Goal: Information Seeking & Learning: Check status

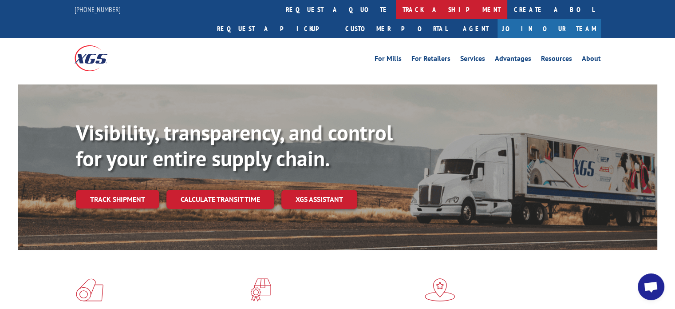
click at [396, 8] on link "track a shipment" at bounding box center [451, 9] width 111 height 19
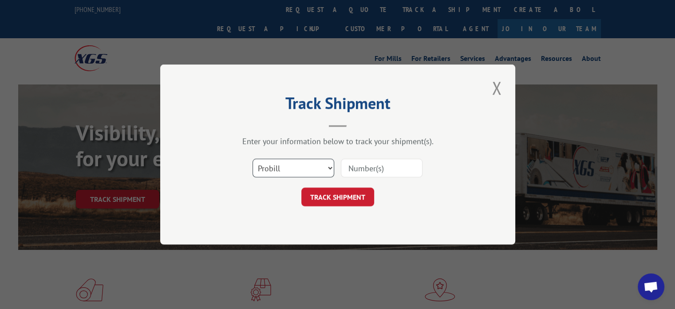
drag, startPoint x: 329, startPoint y: 167, endPoint x: 307, endPoint y: 173, distance: 23.4
click at [328, 167] on select "Select category... Probill BOL PO" at bounding box center [294, 167] width 82 height 19
click at [253, 158] on select "Select category... Probill BOL PO" at bounding box center [294, 167] width 82 height 19
click at [368, 158] on input at bounding box center [382, 167] width 82 height 19
paste input "5953176"
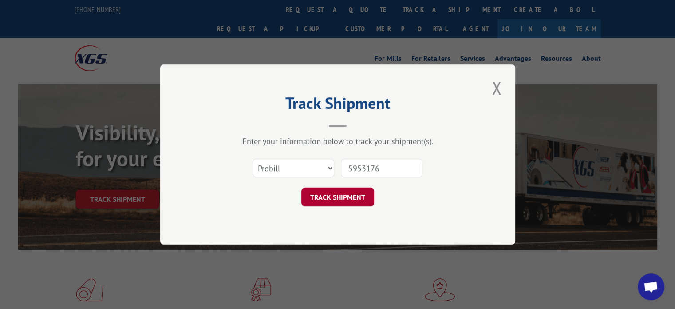
type input "5953176"
click at [336, 196] on button "TRACK SHIPMENT" at bounding box center [337, 196] width 73 height 19
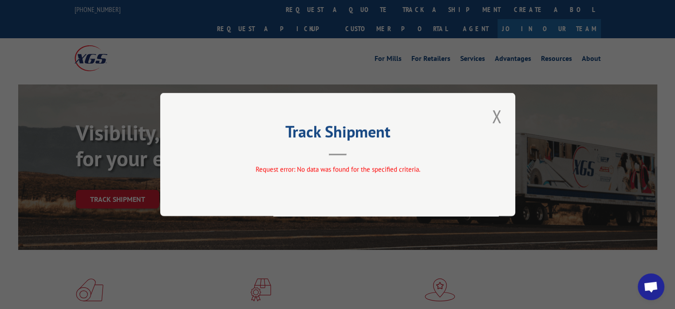
drag, startPoint x: 495, startPoint y: 116, endPoint x: 476, endPoint y: 104, distance: 21.9
click at [492, 115] on button "Close modal" at bounding box center [496, 116] width 15 height 24
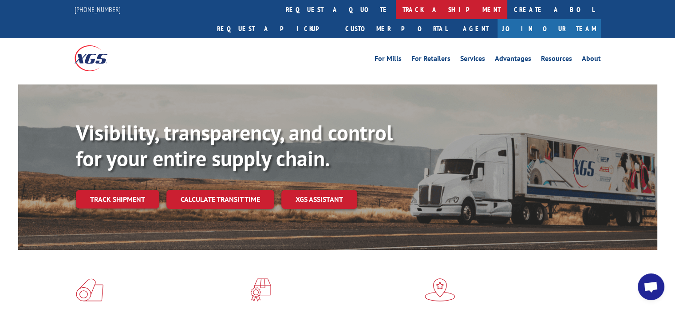
click at [396, 10] on link "track a shipment" at bounding box center [451, 9] width 111 height 19
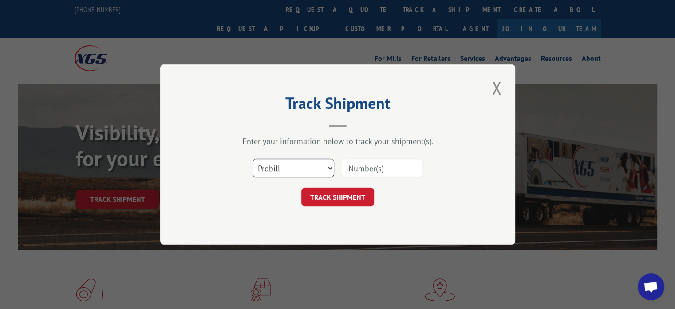
click at [330, 166] on select "Select category... Probill BOL PO" at bounding box center [294, 167] width 82 height 19
click at [253, 158] on select "Select category... Probill BOL PO" at bounding box center [294, 167] width 82 height 19
click at [348, 170] on input at bounding box center [382, 167] width 82 height 19
paste input "5953176"
type input "5953176"
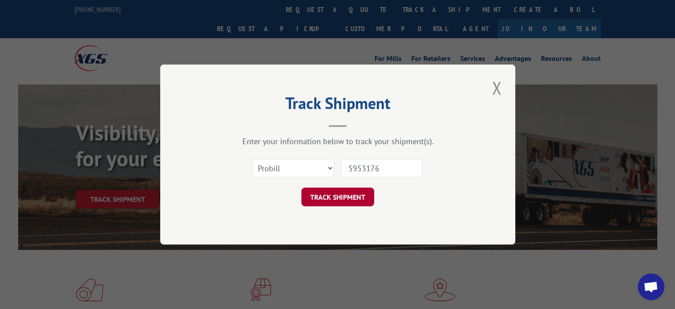
click at [344, 195] on button "TRACK SHIPMENT" at bounding box center [337, 196] width 73 height 19
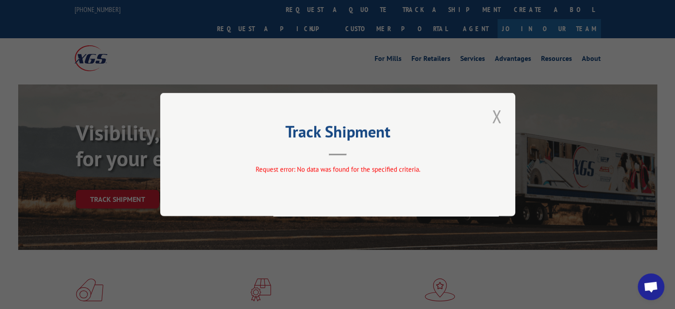
click at [491, 112] on button "Close modal" at bounding box center [496, 116] width 15 height 24
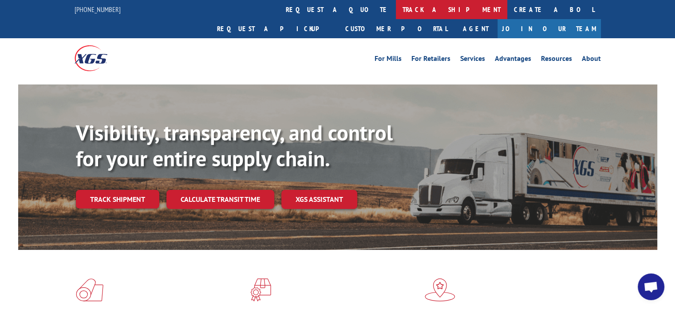
click at [396, 10] on link "track a shipment" at bounding box center [451, 9] width 111 height 19
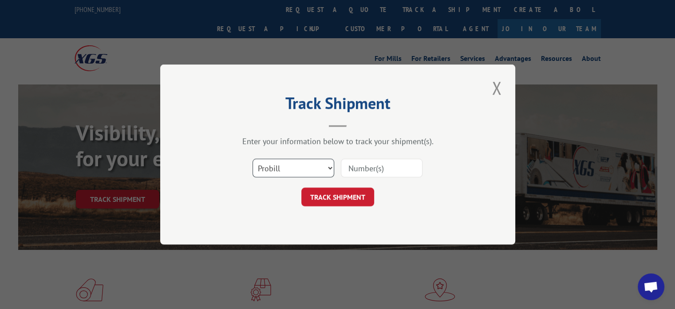
click at [323, 166] on select "Select category... Probill BOL PO" at bounding box center [294, 167] width 82 height 19
click at [364, 166] on input at bounding box center [382, 167] width 82 height 19
paste input "5953176"
type input "5953176"
click at [335, 198] on button "TRACK SHIPMENT" at bounding box center [337, 196] width 73 height 19
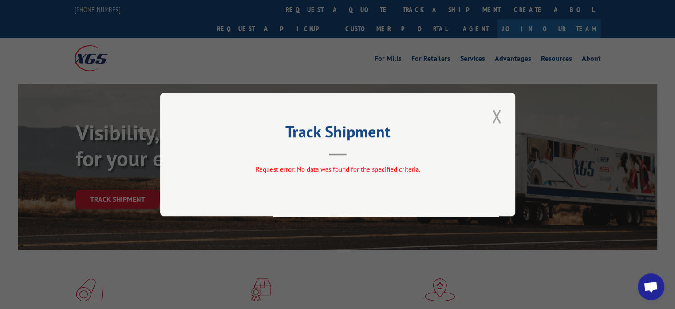
click at [495, 113] on button "Close modal" at bounding box center [496, 116] width 15 height 24
